Goal: Transaction & Acquisition: Download file/media

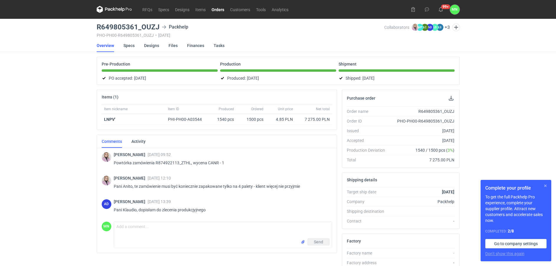
click at [547, 185] on button "button" at bounding box center [544, 186] width 7 height 7
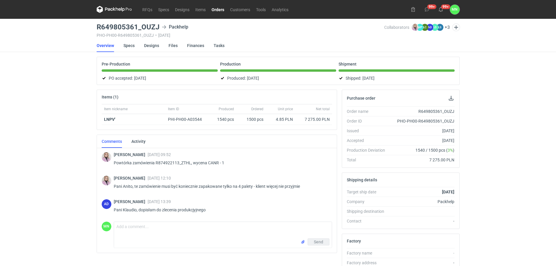
click at [213, 10] on link "Orders" at bounding box center [217, 9] width 19 height 7
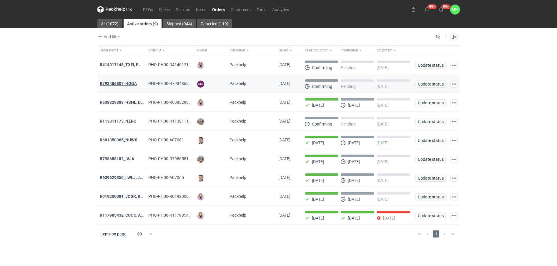
click at [122, 83] on strong "R793486807_HOGA" at bounding box center [118, 83] width 37 height 5
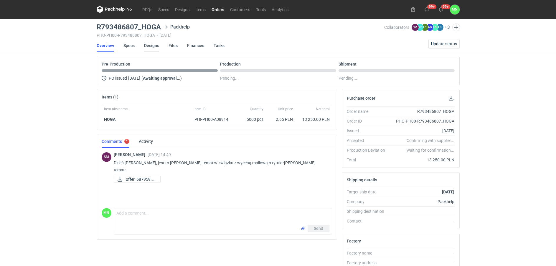
click at [150, 44] on link "Designs" at bounding box center [151, 45] width 15 height 13
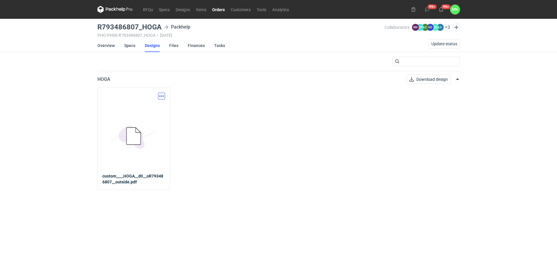
click at [163, 95] on button "button" at bounding box center [161, 96] width 7 height 7
click at [146, 107] on link "Download design part" at bounding box center [136, 109] width 54 height 9
click at [112, 43] on link "Overview" at bounding box center [105, 45] width 17 height 13
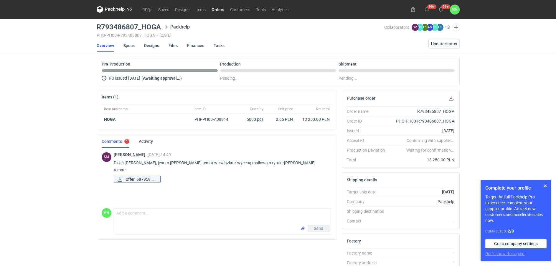
click at [144, 176] on span "offer_687959.pdf" at bounding box center [141, 179] width 30 height 6
drag, startPoint x: 220, startPoint y: 33, endPoint x: 176, endPoint y: 28, distance: 44.4
click at [220, 32] on div "R793486807_HOGA Packhelp PHO-PH00-R793486807_HOGA • 12/08/2025" at bounding box center [240, 31] width 287 height 14
drag, startPoint x: 160, startPoint y: 28, endPoint x: 93, endPoint y: 26, distance: 66.3
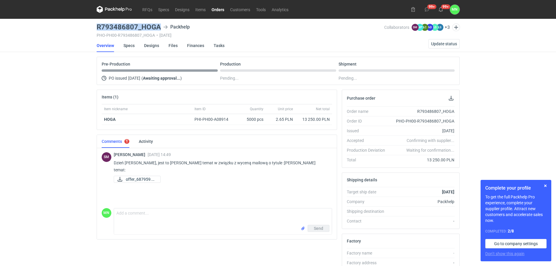
click at [93, 26] on div "RFQs Specs Designs Items Orders Customers Tools Analytics 99+ 99+ MN Małgorzata…" at bounding box center [278, 133] width 556 height 266
copy h3 "R793486807_HOGA"
click at [128, 44] on link "Specs" at bounding box center [128, 45] width 11 height 13
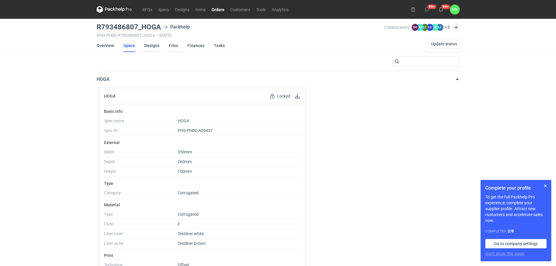
drag, startPoint x: 150, startPoint y: 43, endPoint x: 168, endPoint y: 51, distance: 19.0
click at [150, 43] on link "Designs" at bounding box center [151, 45] width 15 height 13
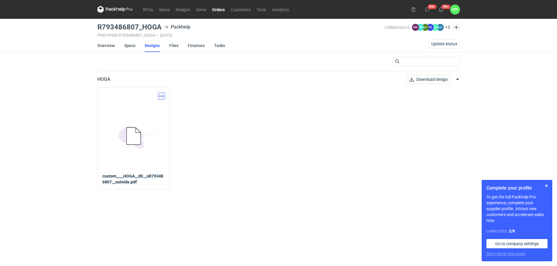
click at [160, 97] on button "button" at bounding box center [161, 96] width 7 height 7
click at [138, 108] on link "Download design part" at bounding box center [136, 109] width 54 height 9
click at [415, 80] on button "Download design" at bounding box center [429, 79] width 44 height 9
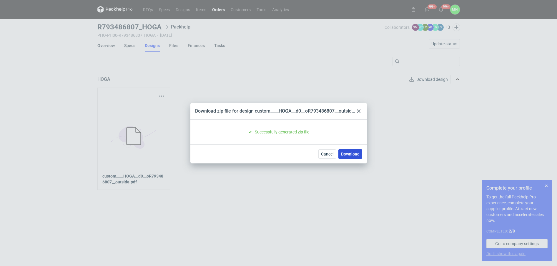
click at [348, 155] on link "Download" at bounding box center [351, 154] width 24 height 9
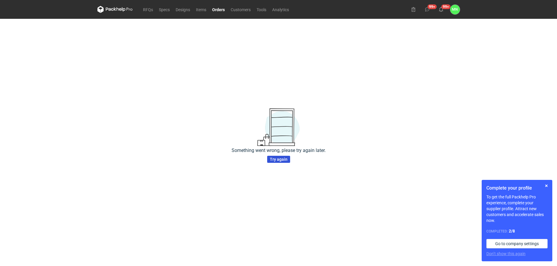
click at [284, 160] on span "Try again" at bounding box center [279, 160] width 18 height 4
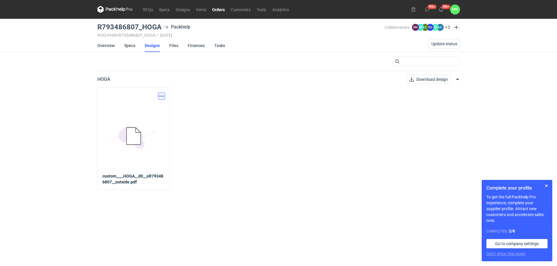
click at [160, 96] on button "button" at bounding box center [161, 96] width 7 height 7
click at [145, 110] on link "Download design part" at bounding box center [136, 109] width 54 height 9
click at [440, 80] on link "Download design" at bounding box center [429, 79] width 44 height 9
click at [428, 79] on link "Download design" at bounding box center [429, 79] width 44 height 9
click at [145, 95] on div "Download design part" at bounding box center [133, 96] width 63 height 7
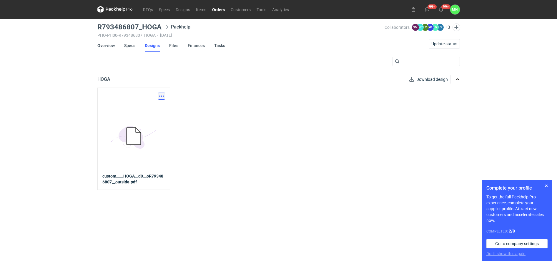
click at [160, 97] on button "button" at bounding box center [161, 96] width 7 height 7
click at [149, 109] on link "Download design part" at bounding box center [136, 109] width 54 height 9
click at [425, 78] on link "Download design" at bounding box center [429, 79] width 44 height 9
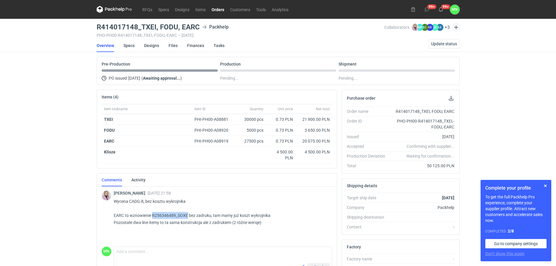
drag, startPoint x: 188, startPoint y: 215, endPoint x: 152, endPoint y: 215, distance: 35.9
click at [152, 215] on p "Wycena CADG-8, bez kosztu wykrojnika EARC to wznowienie R256346489_SOXE bez zad…" at bounding box center [220, 212] width 213 height 28
copy p "R256346489_SOXE"
click at [547, 185] on button "button" at bounding box center [544, 186] width 7 height 7
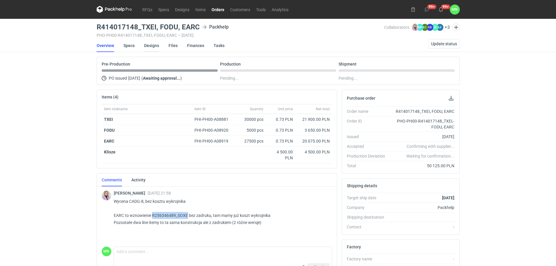
click at [152, 47] on link "Designs" at bounding box center [151, 45] width 15 height 13
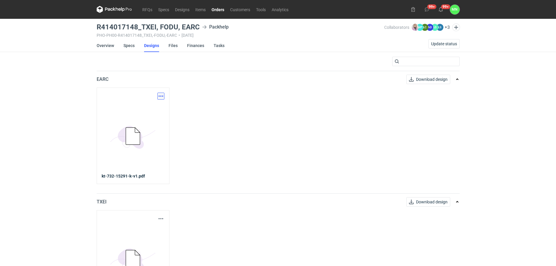
click at [161, 97] on button "button" at bounding box center [160, 96] width 7 height 7
click at [144, 110] on link "Download design part" at bounding box center [135, 109] width 54 height 9
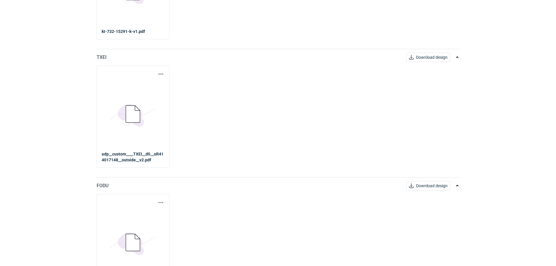
scroll to position [147, 0]
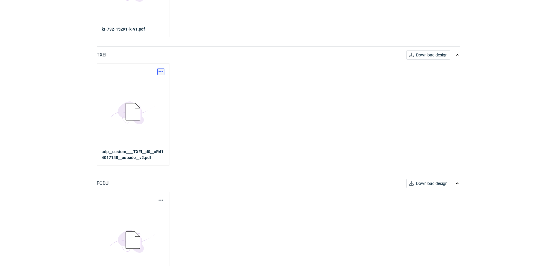
click at [160, 71] on button "button" at bounding box center [160, 71] width 7 height 7
click at [150, 87] on link "Download design part" at bounding box center [135, 84] width 54 height 9
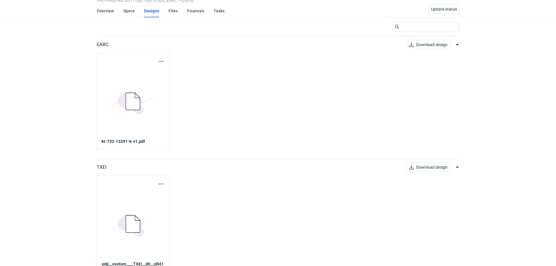
scroll to position [0, 0]
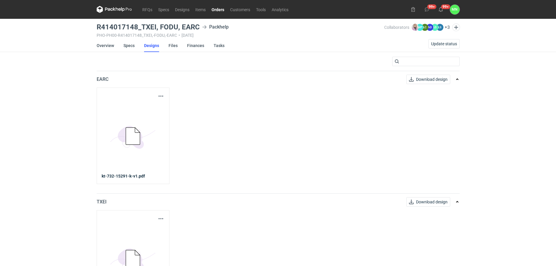
click at [213, 10] on link "Orders" at bounding box center [217, 9] width 19 height 7
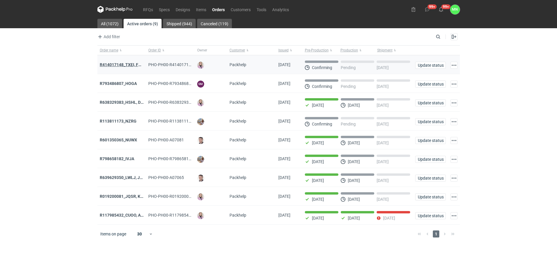
click at [120, 62] on strong "R414017148_TXEI, FODU, EARC" at bounding box center [129, 64] width 59 height 5
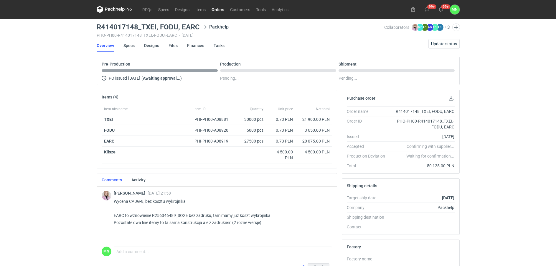
click at [74, 154] on div "RFQs Specs Designs Items Orders Customers Tools Analytics 99+ 99+ MN Małgorzata…" at bounding box center [278, 133] width 556 height 266
drag, startPoint x: 71, startPoint y: 187, endPoint x: 69, endPoint y: 189, distance: 3.1
click at [71, 187] on div "RFQs Specs Designs Items Orders Customers Tools Analytics 99+ 99+ MN Małgorzata…" at bounding box center [278, 133] width 556 height 266
drag, startPoint x: 142, startPoint y: 201, endPoint x: 130, endPoint y: 200, distance: 13.0
click at [130, 200] on p "Wycena CADG-8, bez kosztu wykrojnika EARC to wznowienie R256346489_SOXE bez zad…" at bounding box center [220, 212] width 213 height 28
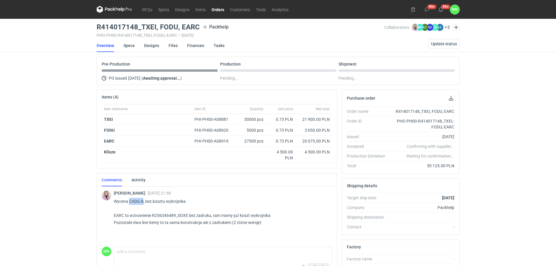
copy p "CADG-8"
drag, startPoint x: 68, startPoint y: 135, endPoint x: 68, endPoint y: 129, distance: 5.3
click at [68, 134] on div "RFQs Specs Designs Items Orders Customers Tools Analytics 99+ 99+ MN Małgorzata…" at bounding box center [278, 133] width 556 height 266
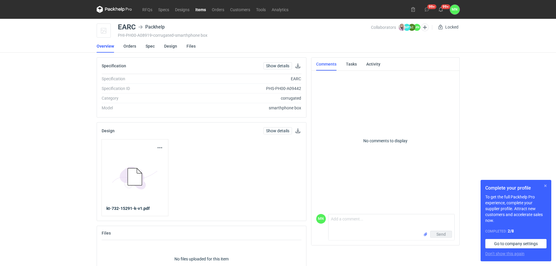
click at [544, 184] on button "button" at bounding box center [544, 186] width 7 height 7
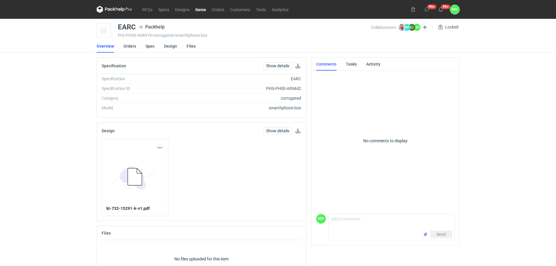
click at [532, 178] on div "RFQs Specs Designs Items Orders Customers Tools Analytics 99+ 99+ MN Małgorzata…" at bounding box center [278, 133] width 556 height 266
click at [51, 107] on div "RFQs Specs Designs Items Orders Customers Tools Analytics 99+ 99+ MN Małgorzata…" at bounding box center [278, 133] width 556 height 266
click at [131, 47] on link "Orders" at bounding box center [129, 46] width 13 height 13
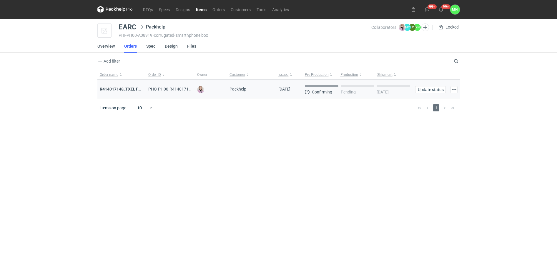
click at [120, 88] on strong "R414017148_TXEI, FODU, EARC" at bounding box center [129, 89] width 59 height 5
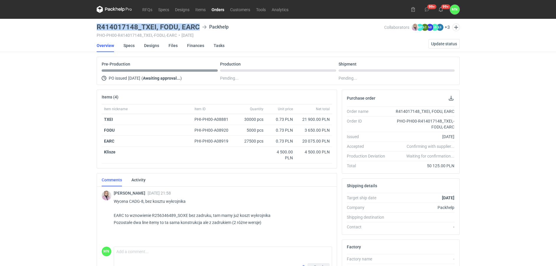
drag, startPoint x: 198, startPoint y: 28, endPoint x: 91, endPoint y: 26, distance: 106.9
click at [91, 26] on div "RFQs Specs Designs Items Orders Customers Tools Analytics 99+ 99+ MN [PERSON_NA…" at bounding box center [278, 133] width 556 height 266
copy h3 "R414017148_TXEI, FODU, EARC"
click at [134, 44] on link "Specs" at bounding box center [128, 45] width 11 height 13
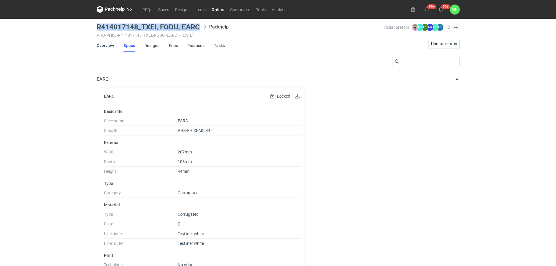
drag, startPoint x: 198, startPoint y: 28, endPoint x: 97, endPoint y: 29, distance: 100.4
click at [97, 29] on h3 "R414017148_TXEI, FODU, EARC" at bounding box center [148, 27] width 103 height 7
copy h3 "R414017148_TXEI, FODU, EARC"
click at [218, 9] on link "Orders" at bounding box center [217, 9] width 19 height 7
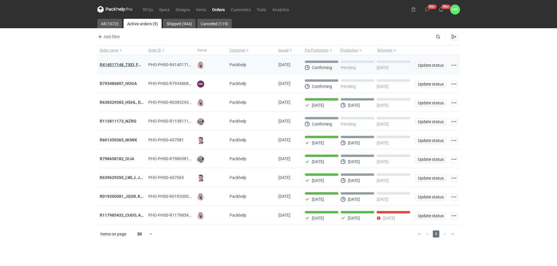
click at [114, 63] on strong "R414017148_TXEI, FODU, EARC" at bounding box center [129, 64] width 59 height 5
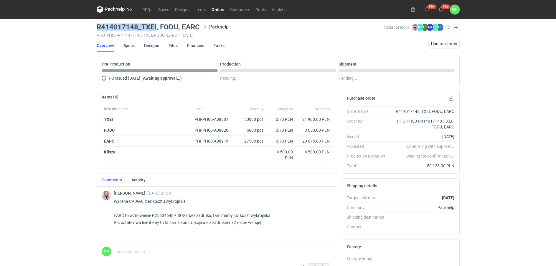
drag, startPoint x: 156, startPoint y: 26, endPoint x: 96, endPoint y: 28, distance: 60.1
click at [96, 28] on main "R414017148_TXEI, FODU, EARC Packhelp PHO-PH00-R414017148_TXEI,-FODU,-EARC • 12/…" at bounding box center [277, 201] width 367 height 365
copy h3 "R414017148_TXEI"
drag, startPoint x: 116, startPoint y: 131, endPoint x: 102, endPoint y: 131, distance: 14.7
click at [102, 131] on div "FODU" at bounding box center [147, 130] width 90 height 11
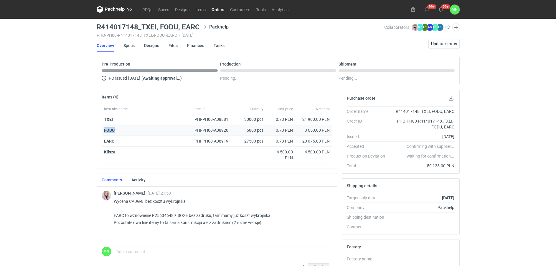
copy strong "FODU"
click at [153, 46] on link "Designs" at bounding box center [151, 45] width 15 height 13
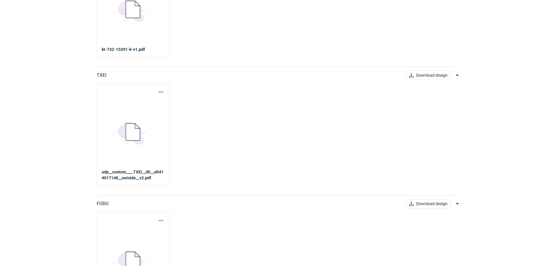
scroll to position [175, 0]
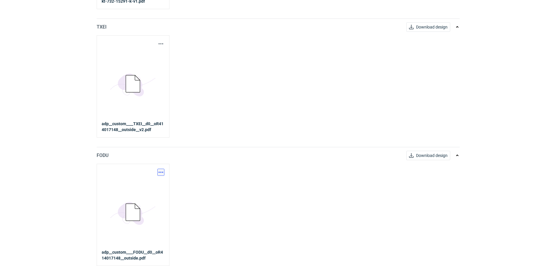
click at [161, 174] on button "button" at bounding box center [160, 172] width 7 height 7
click at [142, 183] on link "Download design part" at bounding box center [135, 185] width 54 height 9
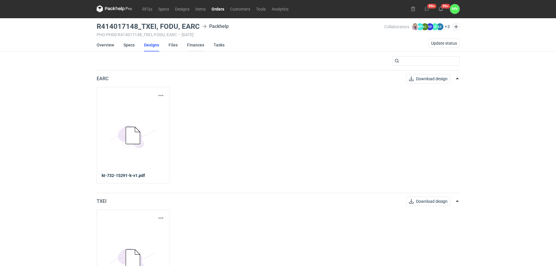
scroll to position [0, 0]
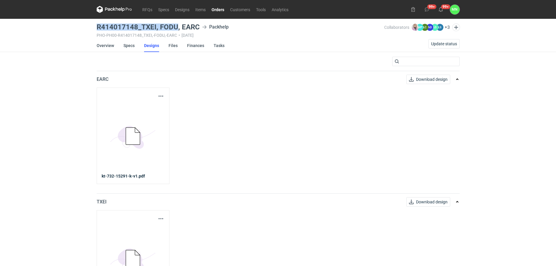
drag, startPoint x: 176, startPoint y: 26, endPoint x: 97, endPoint y: 24, distance: 78.6
click at [97, 24] on h3 "R414017148_TXEI, FODU, EARC" at bounding box center [148, 27] width 103 height 7
copy h3 "R414017148_TXEI, FODU"
click at [108, 44] on link "Overview" at bounding box center [105, 45] width 17 height 13
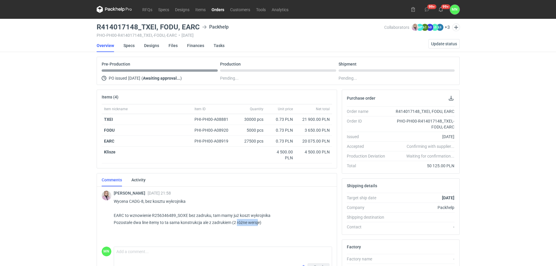
drag, startPoint x: 237, startPoint y: 223, endPoint x: 259, endPoint y: 222, distance: 21.8
click at [259, 222] on p "Wycena CADG-8, bez kosztu wykrojnika EARC to wznowienie R256346489_SOXE bez zad…" at bounding box center [220, 212] width 213 height 28
click at [23, 160] on div "RFQs Specs Designs Items Orders Customers Tools Analytics 99+ 99+ MN Małgorzata…" at bounding box center [278, 133] width 556 height 266
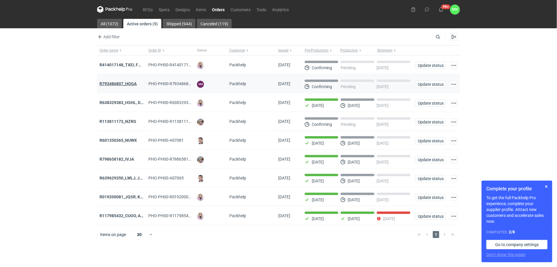
click at [126, 86] on strong "R793486807_HOGA" at bounding box center [118, 83] width 37 height 5
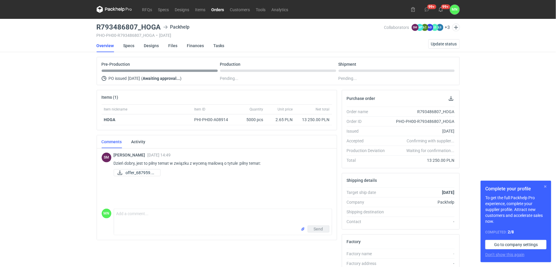
click at [545, 185] on button "button" at bounding box center [544, 186] width 7 height 7
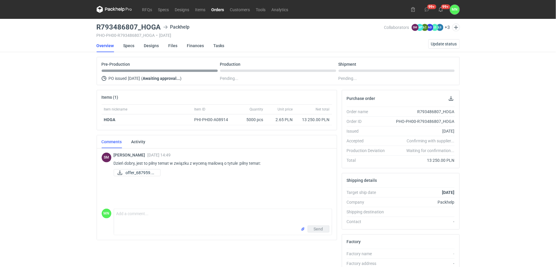
click at [221, 9] on link "Orders" at bounding box center [217, 9] width 19 height 7
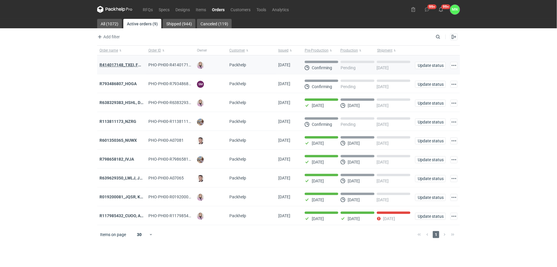
click at [113, 62] on strong "R414017148_TXEI, FODU, EARC" at bounding box center [129, 64] width 59 height 5
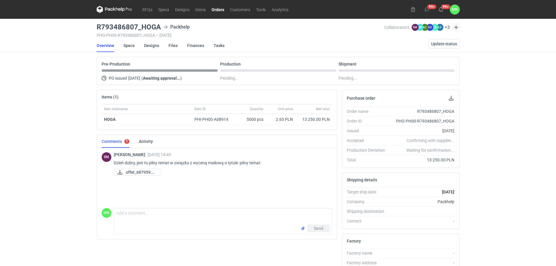
click at [219, 7] on link "Orders" at bounding box center [217, 9] width 19 height 7
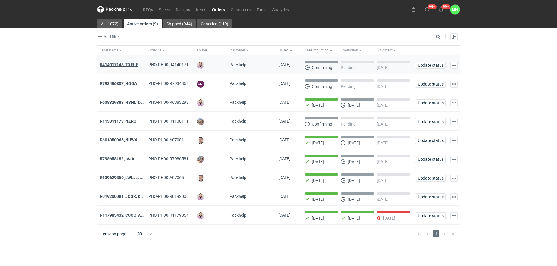
click at [121, 64] on strong "R414017148_TXEI, FODU, EARC" at bounding box center [129, 64] width 59 height 5
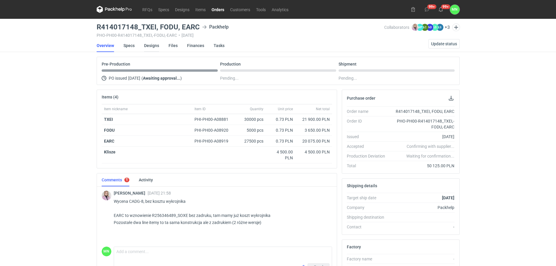
click at [155, 44] on link "Designs" at bounding box center [151, 45] width 15 height 13
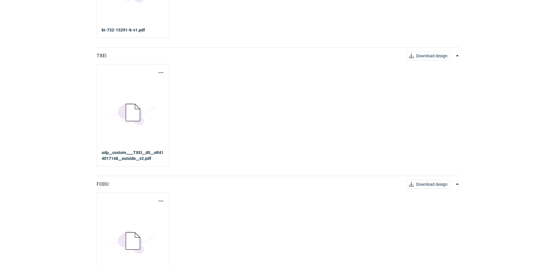
scroll to position [147, 0]
click at [160, 70] on button "button" at bounding box center [160, 71] width 7 height 7
click at [140, 86] on link "Download design part" at bounding box center [135, 84] width 54 height 9
click at [159, 199] on button "button" at bounding box center [160, 200] width 7 height 7
click at [157, 212] on link "Download design part" at bounding box center [135, 213] width 54 height 9
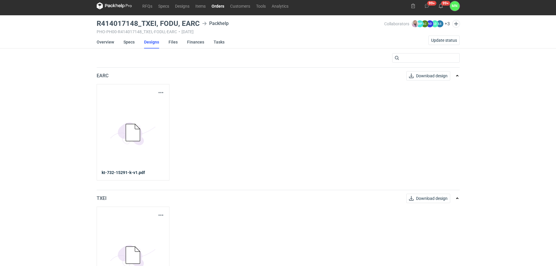
scroll to position [0, 0]
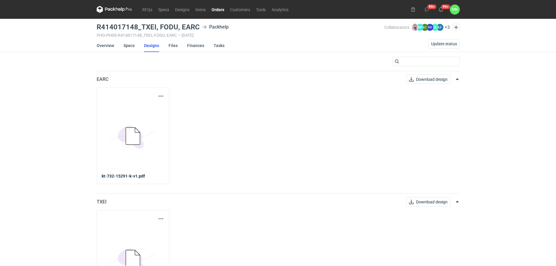
click at [217, 11] on link "Orders" at bounding box center [217, 9] width 19 height 7
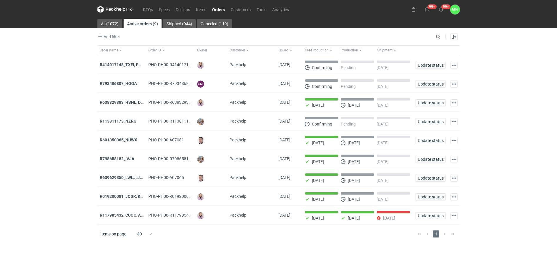
click at [49, 151] on div "RFQs Specs Designs Items Orders Customers Tools Analytics 99+ 99+ MN [PERSON_NA…" at bounding box center [278, 133] width 557 height 266
click at [112, 122] on strong "R113811173_NZRG" at bounding box center [118, 121] width 37 height 5
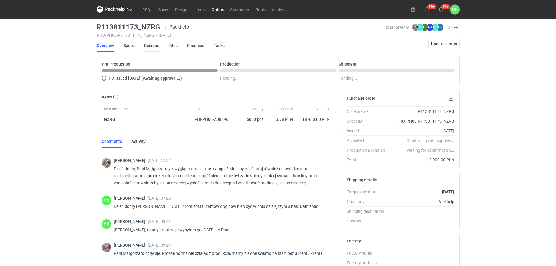
click at [150, 45] on link "Designs" at bounding box center [151, 45] width 15 height 13
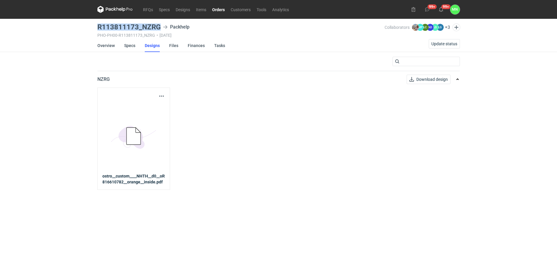
drag, startPoint x: 160, startPoint y: 25, endPoint x: 100, endPoint y: 30, distance: 60.9
click at [100, 30] on div "R113811173_NZRG Packhelp" at bounding box center [240, 27] width 287 height 7
copy h3 "R113811173_NZRG"
click at [16, 110] on div "RFQs Specs Designs Items Orders Customers Tools Analytics 99+ 99+ MN [PERSON_NA…" at bounding box center [278, 133] width 557 height 266
